Goal: Transaction & Acquisition: Obtain resource

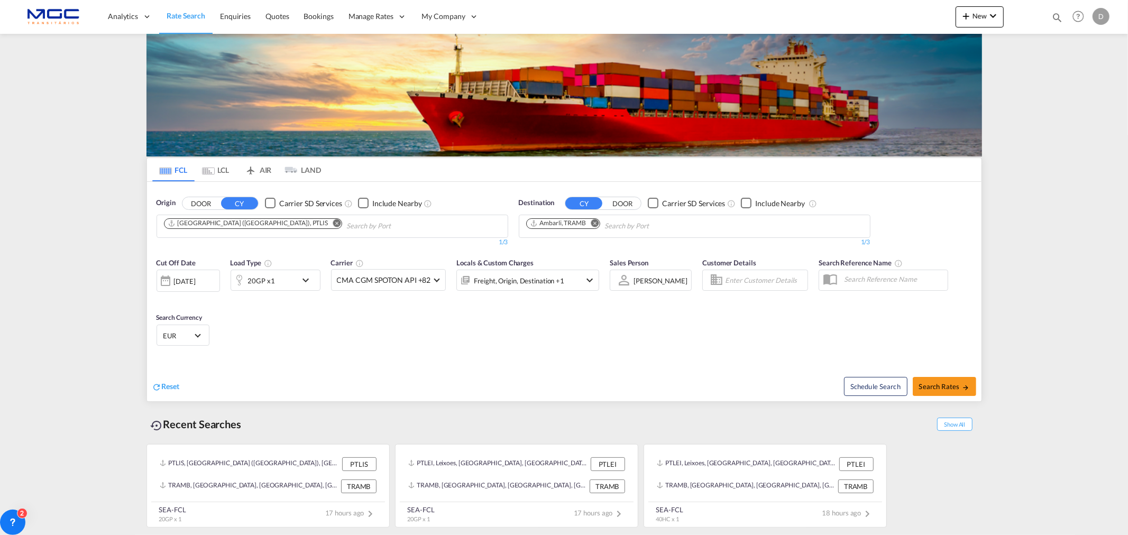
click at [594, 221] on md-icon "Remove" at bounding box center [595, 223] width 8 height 8
click at [333, 224] on md-icon "Remove" at bounding box center [337, 223] width 8 height 8
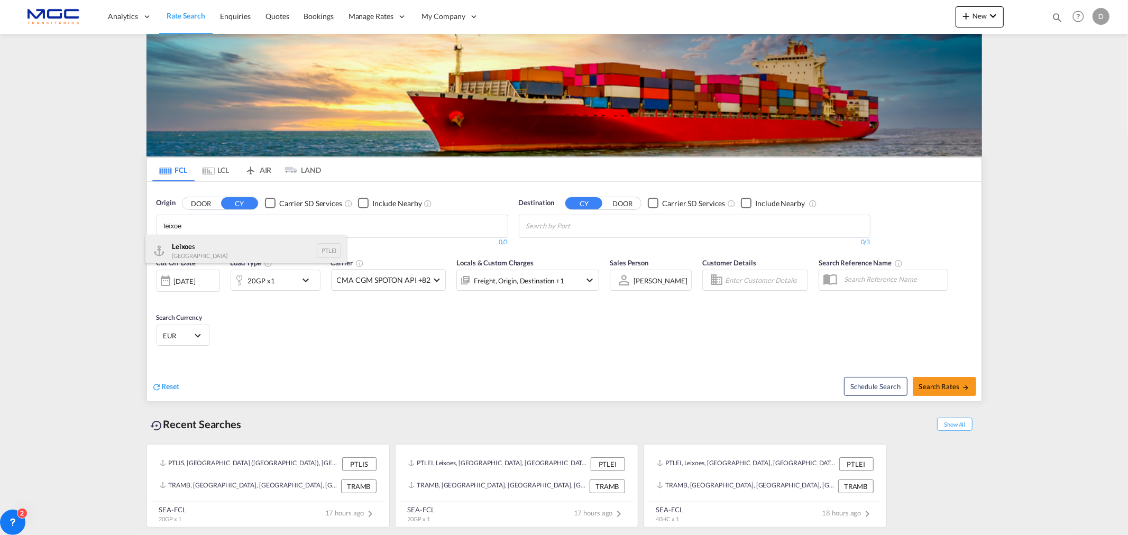
type input "leixoe"
click at [231, 257] on div "Leixoe s Portugal PTLEI" at bounding box center [245, 251] width 201 height 32
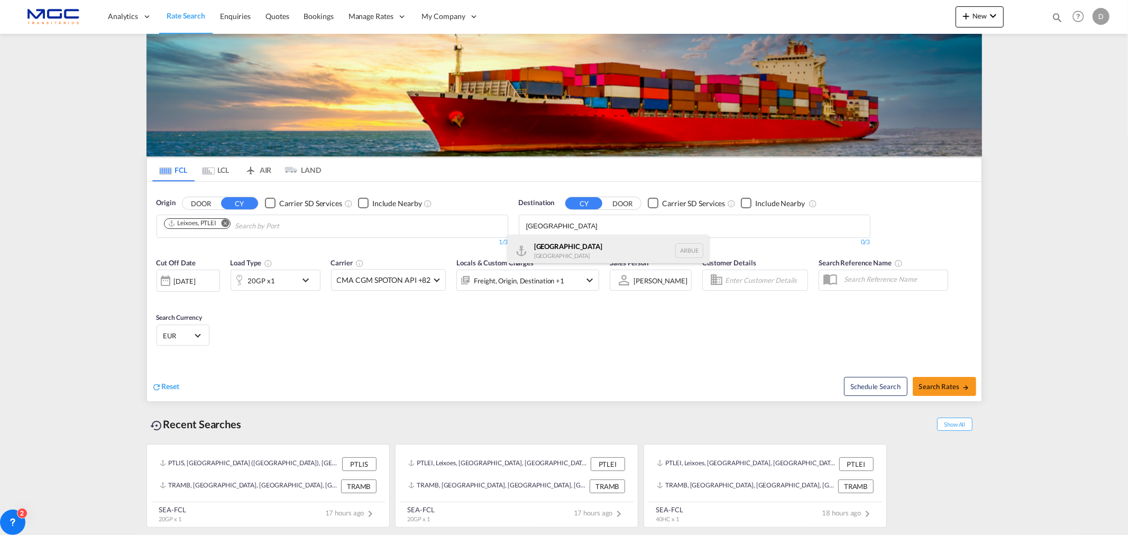
type input "buenos aires"
click at [551, 242] on div "Buenos Aires Argentina ARBUE" at bounding box center [608, 251] width 201 height 32
click at [303, 284] on md-icon "icon-chevron-down" at bounding box center [308, 280] width 18 height 13
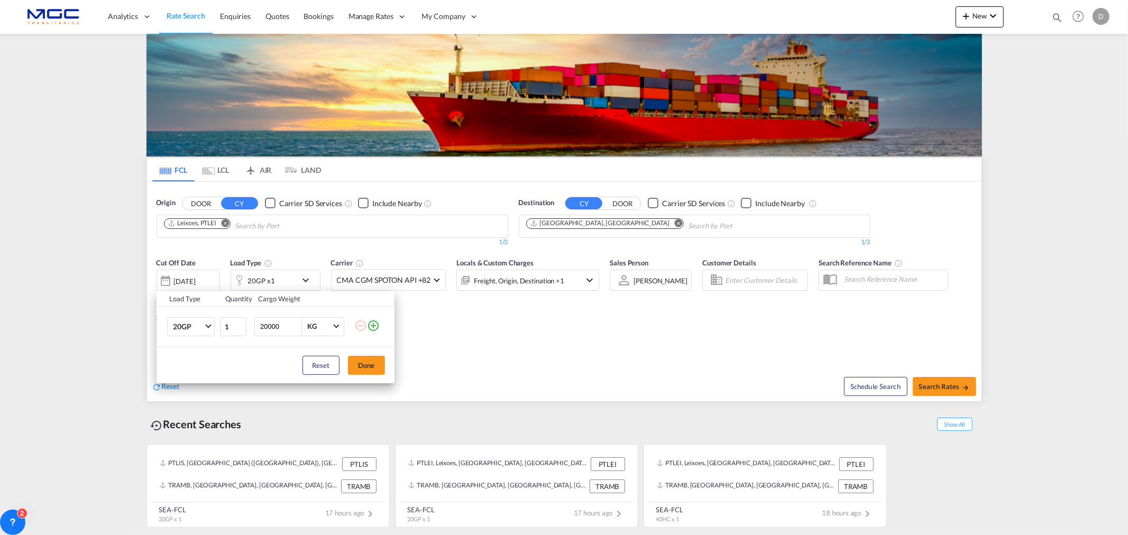
click at [372, 327] on md-icon "icon-plus-circle-outline" at bounding box center [373, 325] width 13 height 13
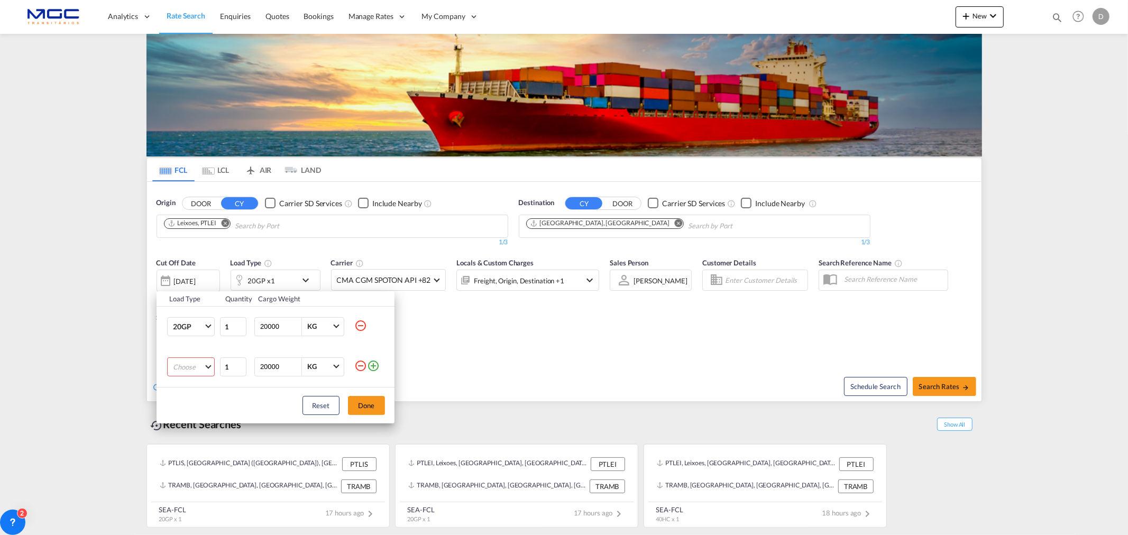
click at [190, 368] on md-select "Choose 20GP 40GP 40HC 45HC 20RE 40RE 40HR 20OT 40OT 20FR 40FR 40NR 20NR 45S 20T…" at bounding box center [191, 367] width 48 height 19
click at [203, 415] on md-option "40HC" at bounding box center [200, 417] width 72 height 25
click at [366, 397] on button "Done" at bounding box center [366, 405] width 37 height 19
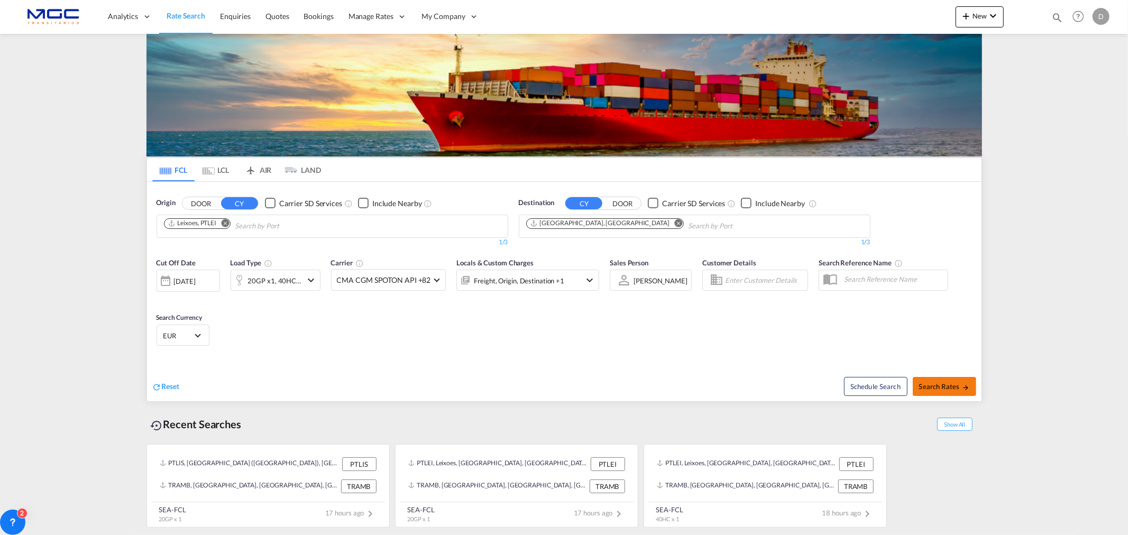
click at [950, 384] on span "Search Rates" at bounding box center [944, 386] width 51 height 8
type input "PTLEI to ARBUE / 26 Aug 2025"
